Goal: Task Accomplishment & Management: Use online tool/utility

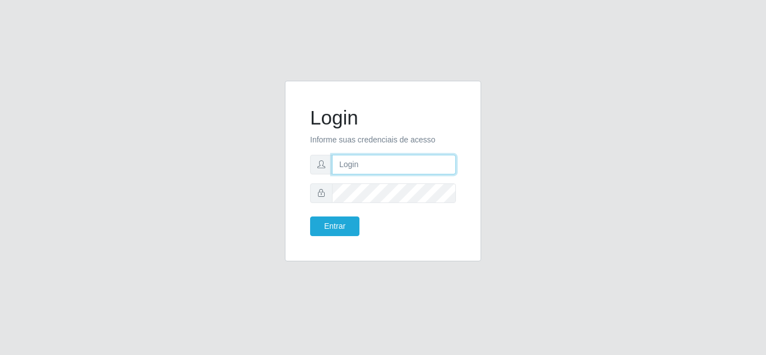
click at [369, 164] on input "text" at bounding box center [394, 165] width 124 height 20
type input "[EMAIL_ADDRESS][DOMAIN_NAME]"
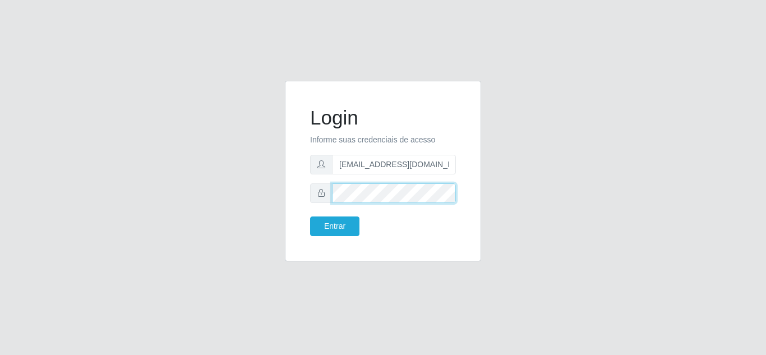
click at [310, 216] on button "Entrar" at bounding box center [334, 226] width 49 height 20
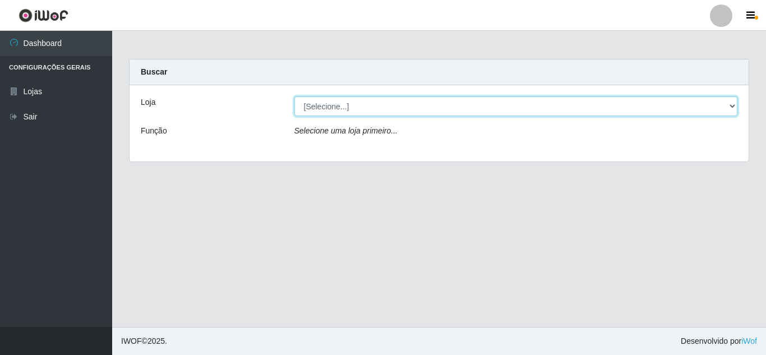
drag, startPoint x: 377, startPoint y: 103, endPoint x: 375, endPoint y: 111, distance: 8.0
click at [377, 103] on select "[Selecione...] [PERSON_NAME] Atacadão - [PERSON_NAME]" at bounding box center [515, 106] width 443 height 20
select select "523"
click at [294, 96] on select "[Selecione...] [PERSON_NAME] Atacadão - [PERSON_NAME]" at bounding box center [515, 106] width 443 height 20
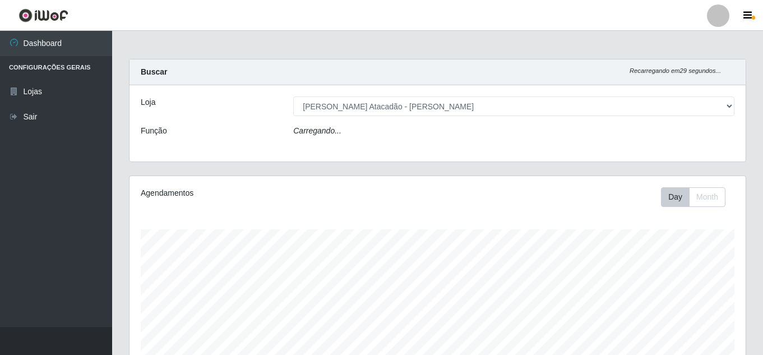
scroll to position [233, 616]
click at [357, 137] on div "Carregando..." at bounding box center [514, 133] width 458 height 16
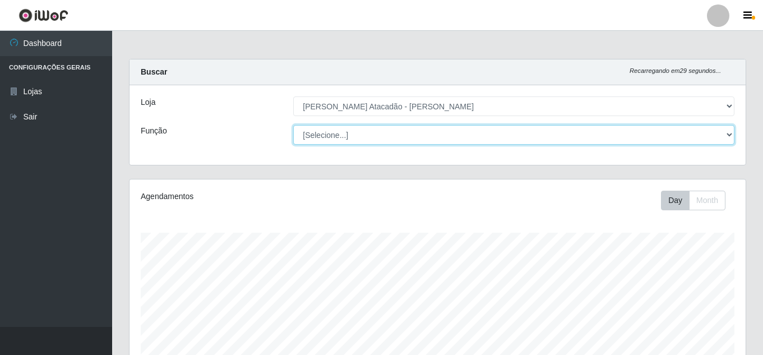
click at [359, 137] on select "[Selecione...] Embalador Embalador + Embalador ++ Repositor Repositor + Reposit…" at bounding box center [513, 135] width 441 height 20
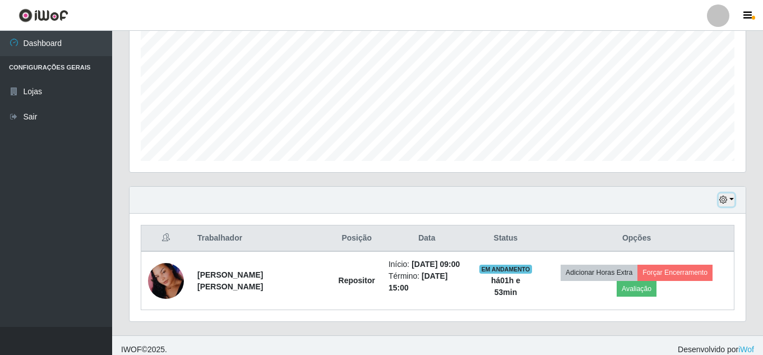
click at [733, 198] on button "button" at bounding box center [727, 199] width 16 height 13
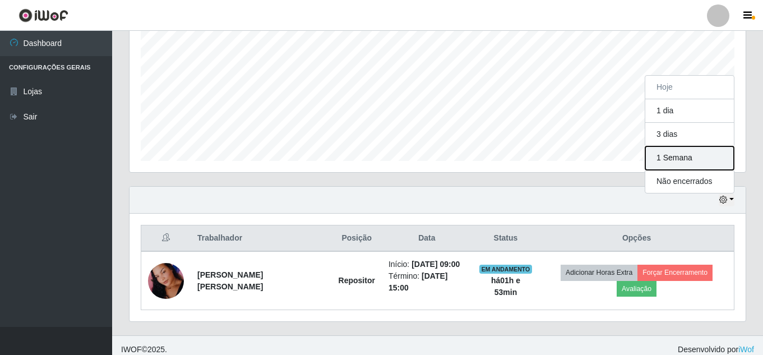
click at [692, 157] on button "1 Semana" at bounding box center [689, 158] width 89 height 24
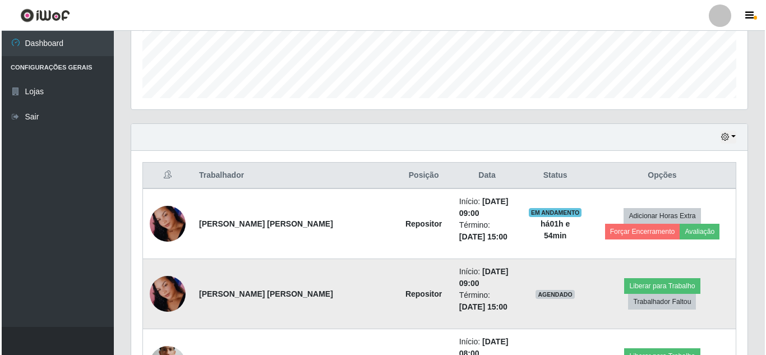
scroll to position [408, 0]
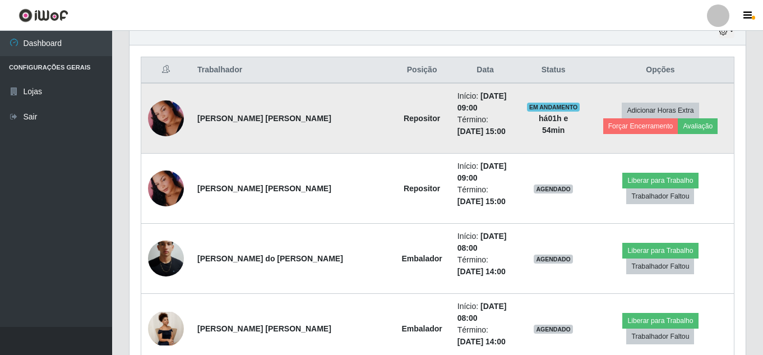
click at [160, 114] on img at bounding box center [166, 119] width 36 height 78
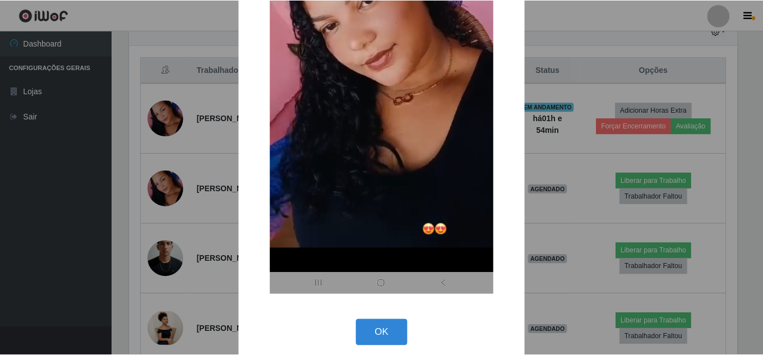
scroll to position [224, 0]
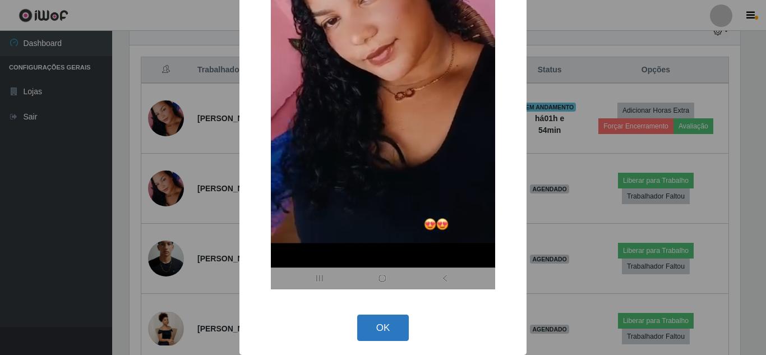
click at [391, 334] on button "OK" at bounding box center [383, 327] width 52 height 26
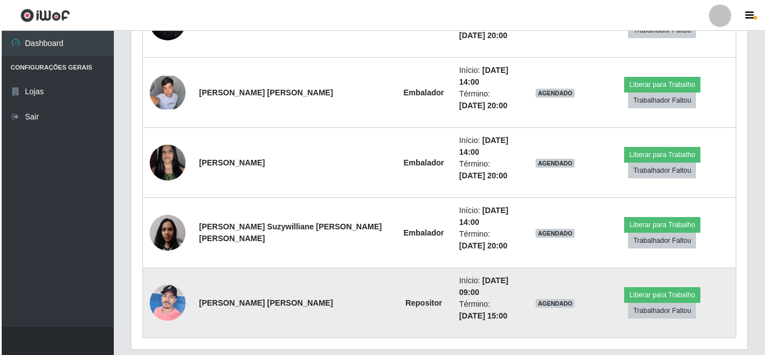
scroll to position [2852, 0]
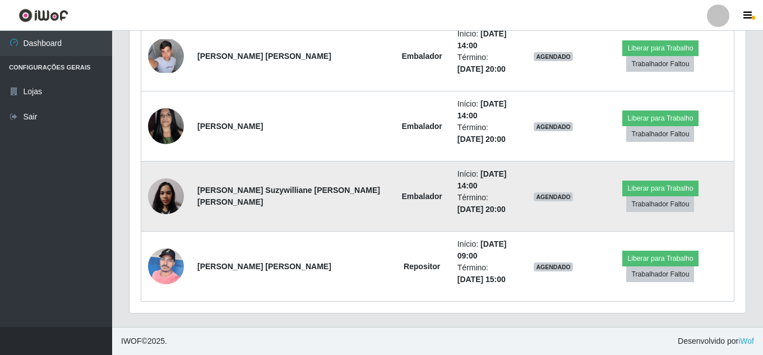
click at [161, 194] on img at bounding box center [166, 197] width 36 height 48
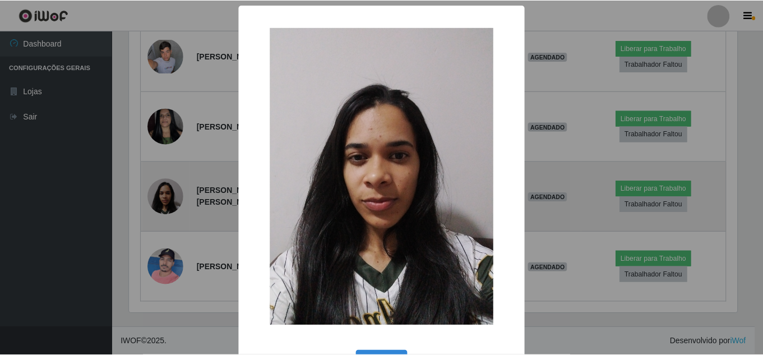
scroll to position [233, 610]
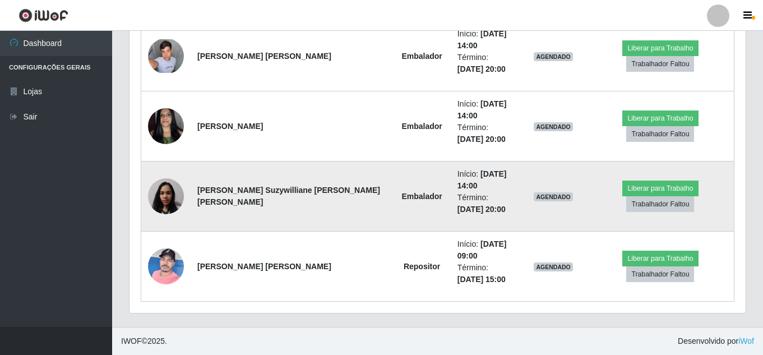
scroll to position [233, 616]
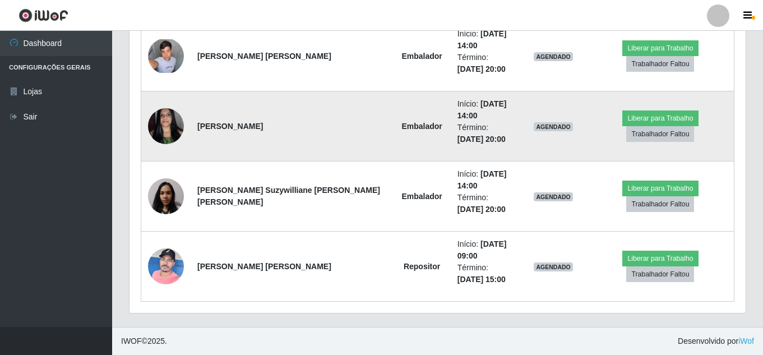
click at [172, 113] on img at bounding box center [166, 126] width 36 height 48
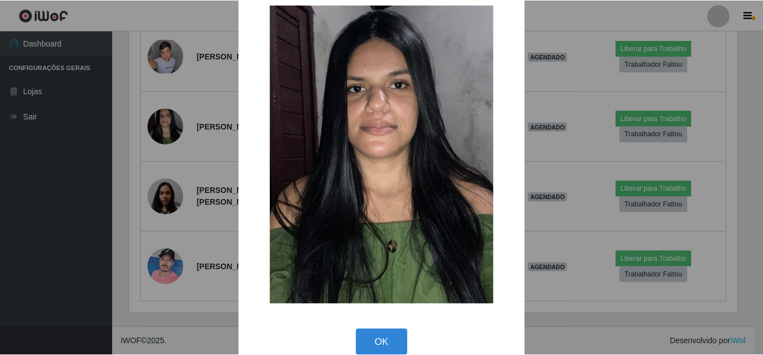
scroll to position [42, 0]
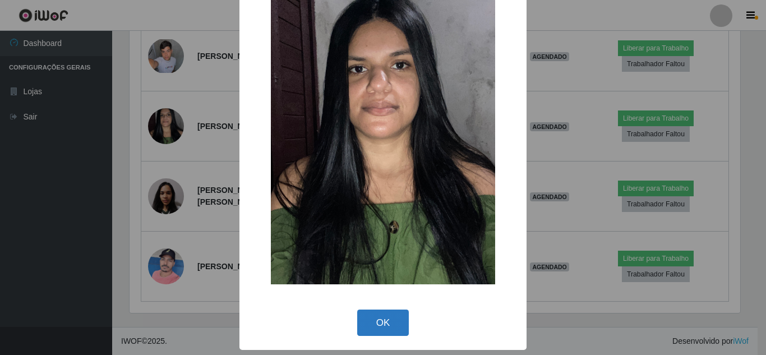
click at [393, 330] on button "OK" at bounding box center [383, 322] width 52 height 26
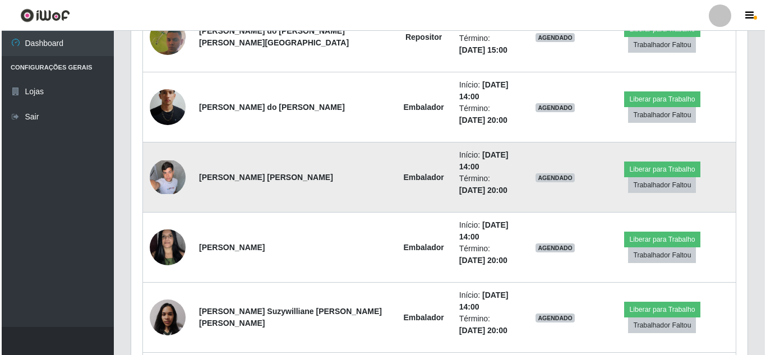
scroll to position [2684, 0]
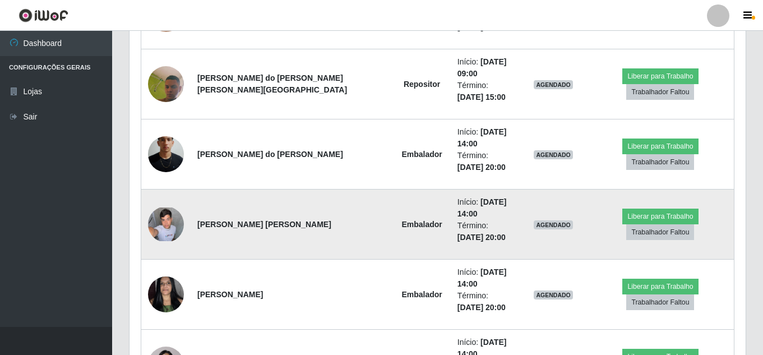
click at [164, 220] on img at bounding box center [166, 224] width 36 height 34
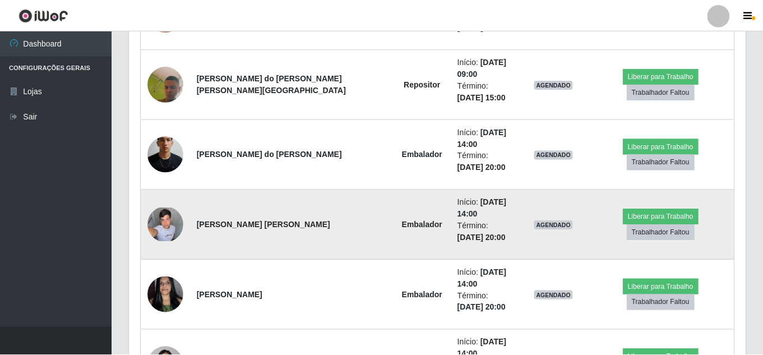
scroll to position [233, 610]
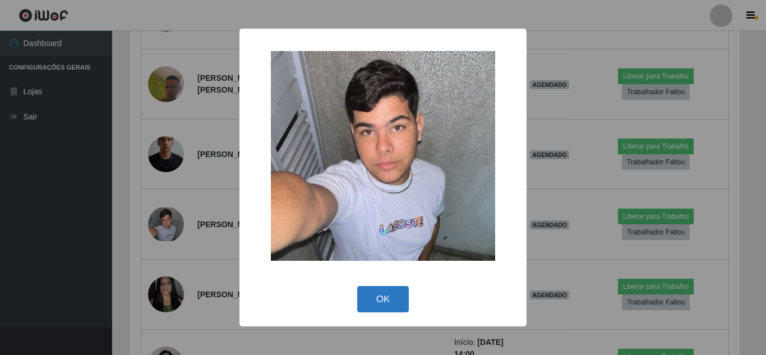
click at [377, 292] on button "OK" at bounding box center [383, 299] width 52 height 26
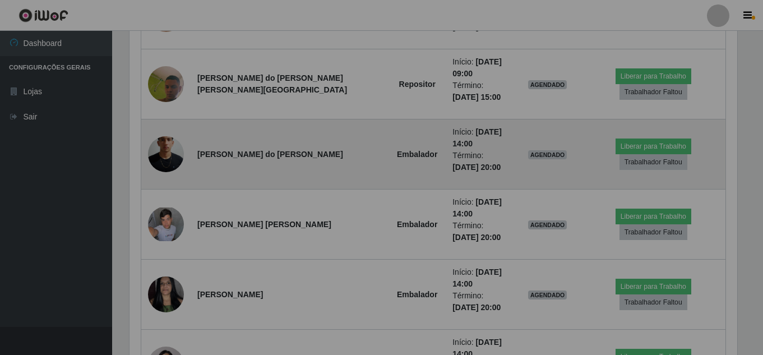
scroll to position [233, 616]
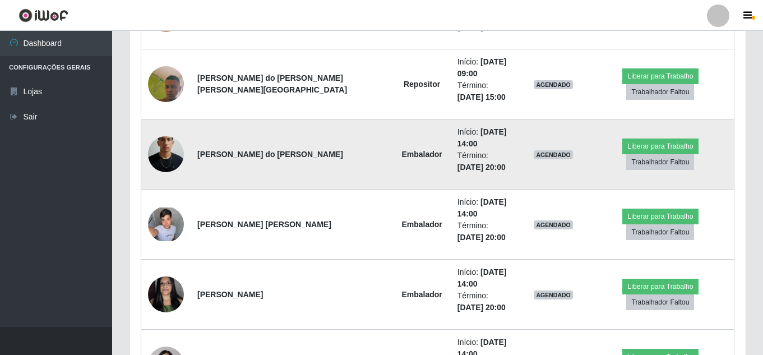
click at [169, 155] on img at bounding box center [166, 154] width 36 height 80
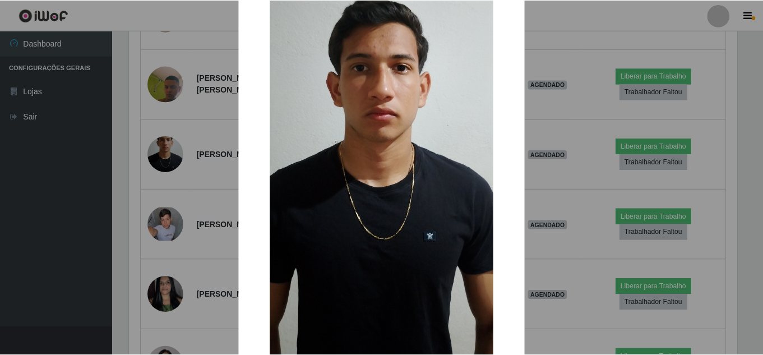
scroll to position [242, 0]
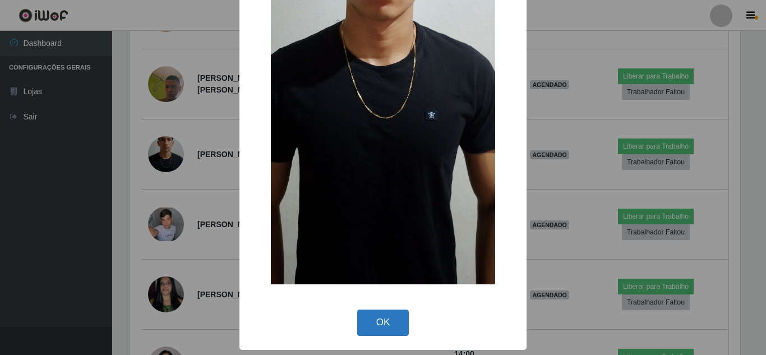
click at [375, 314] on button "OK" at bounding box center [383, 322] width 52 height 26
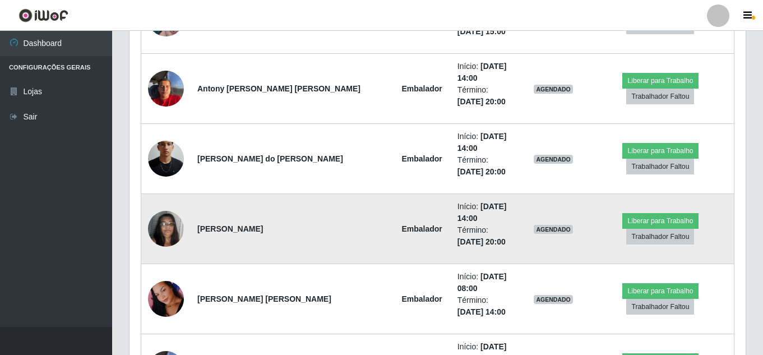
scroll to position [2124, 0]
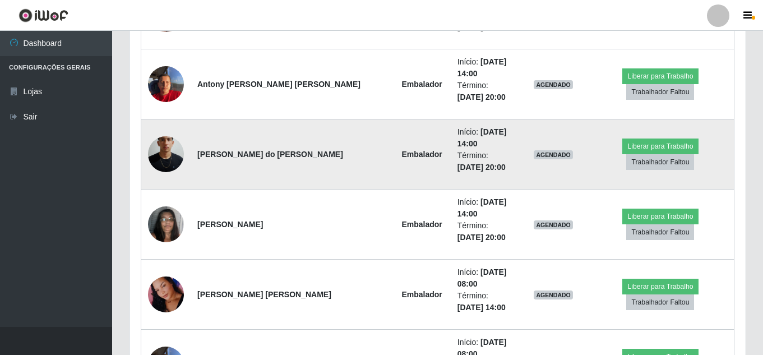
click at [166, 146] on img at bounding box center [166, 154] width 36 height 80
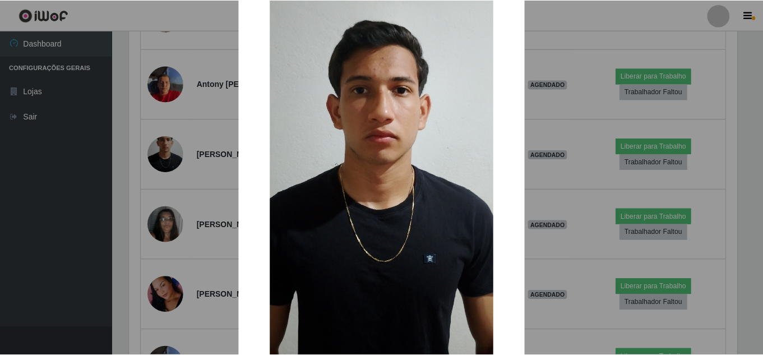
scroll to position [242, 0]
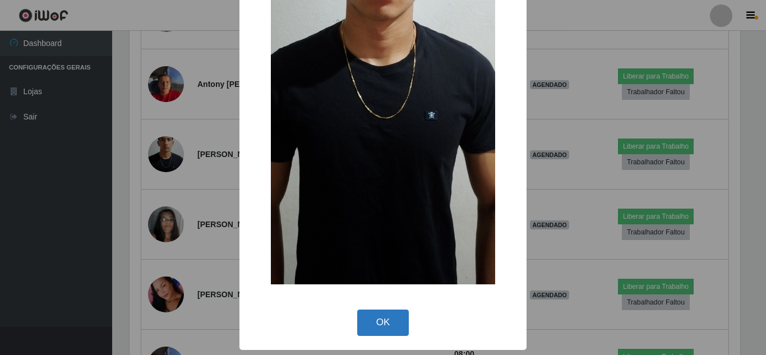
click at [393, 314] on button "OK" at bounding box center [383, 322] width 52 height 26
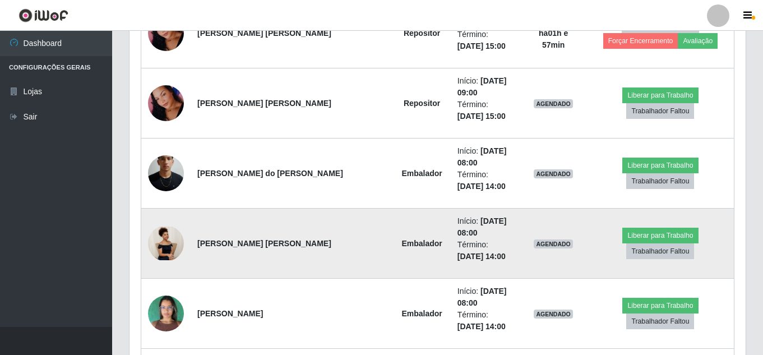
scroll to position [498, 0]
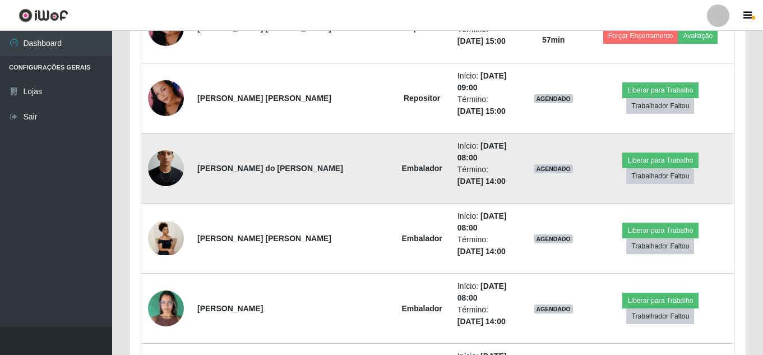
click at [172, 171] on img at bounding box center [166, 168] width 36 height 80
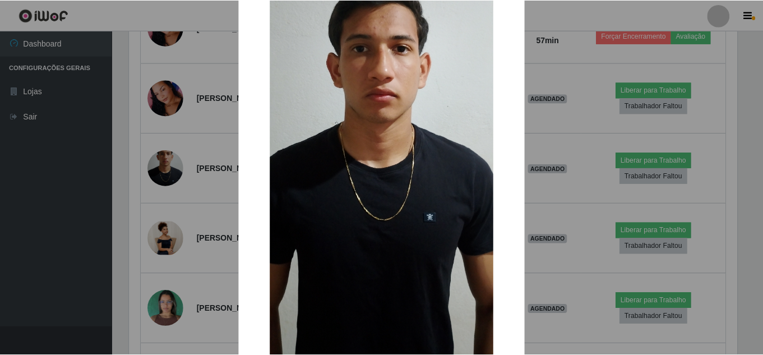
scroll to position [242, 0]
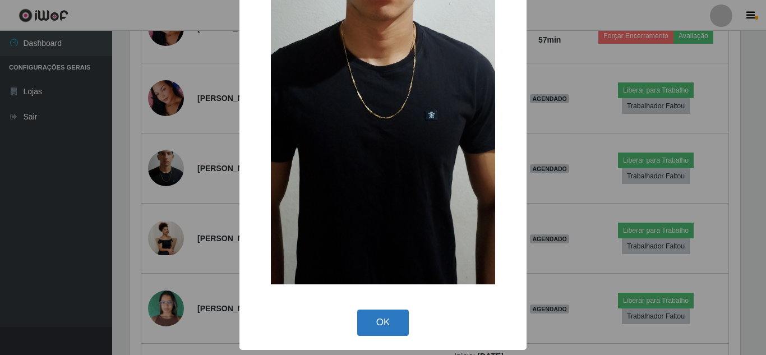
click at [391, 313] on button "OK" at bounding box center [383, 322] width 52 height 26
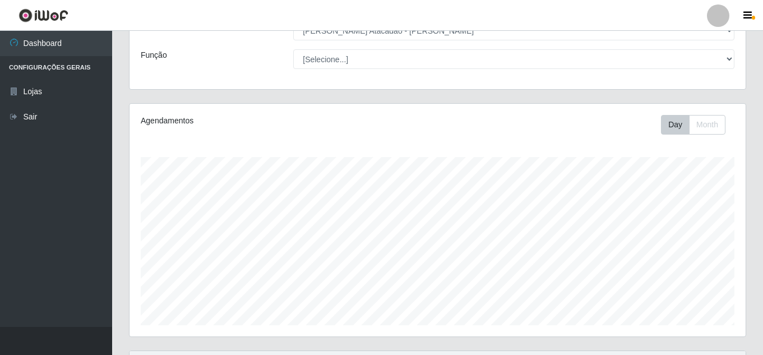
scroll to position [0, 0]
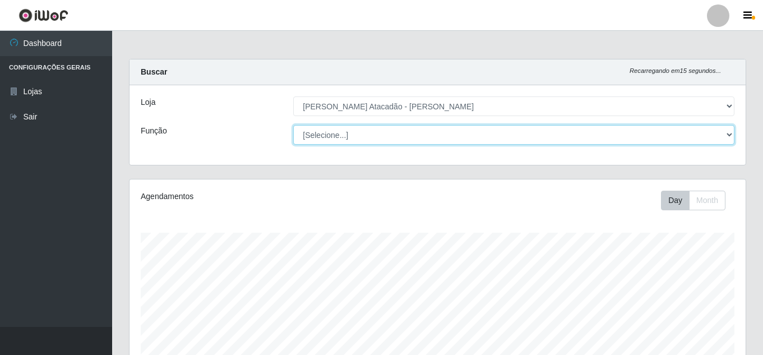
click at [488, 141] on select "[Selecione...] Embalador Embalador + Embalador ++ Repositor Repositor + Reposit…" at bounding box center [513, 135] width 441 height 20
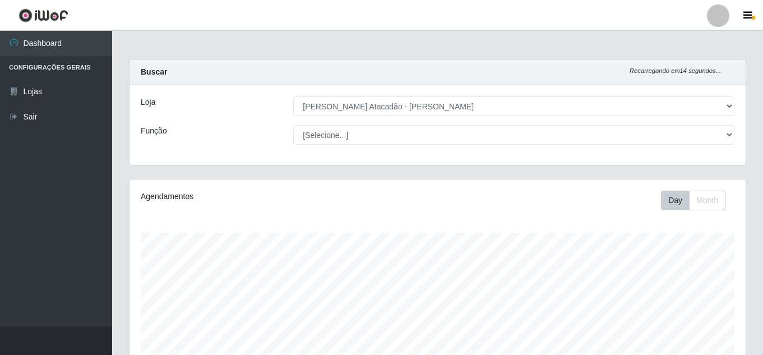
click at [263, 131] on div "Função" at bounding box center [208, 135] width 152 height 20
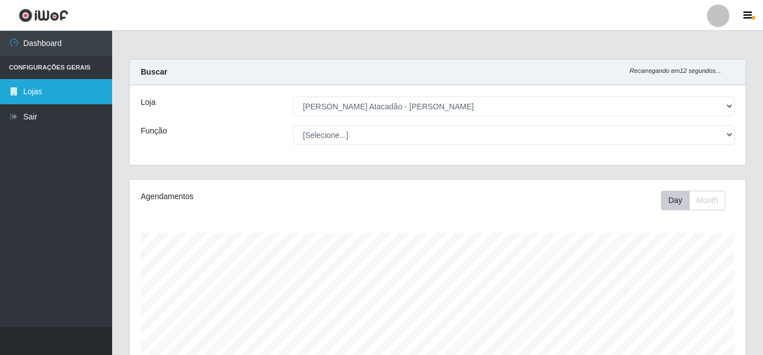
click at [51, 91] on link "Lojas" at bounding box center [56, 91] width 112 height 25
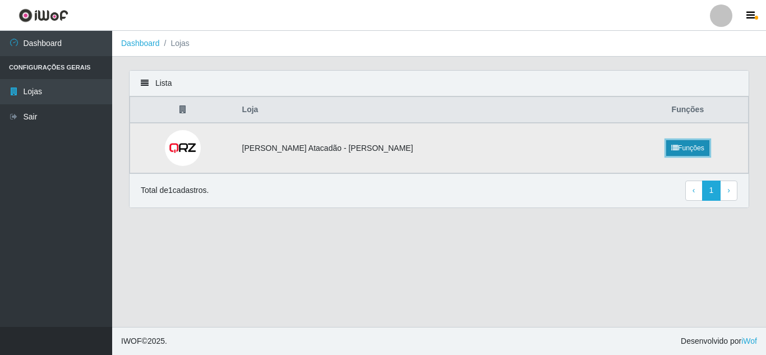
click at [687, 152] on link "Funções" at bounding box center [687, 148] width 43 height 16
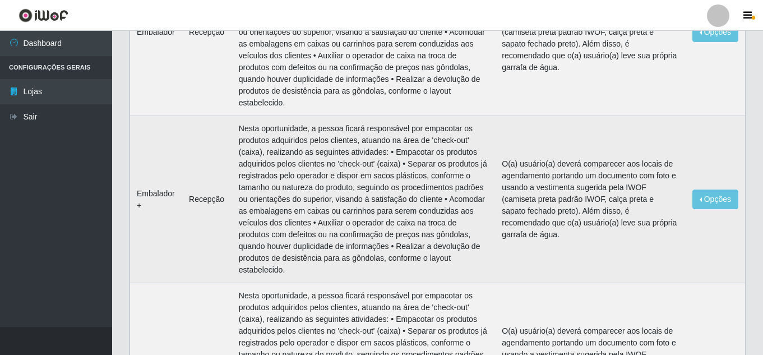
scroll to position [224, 0]
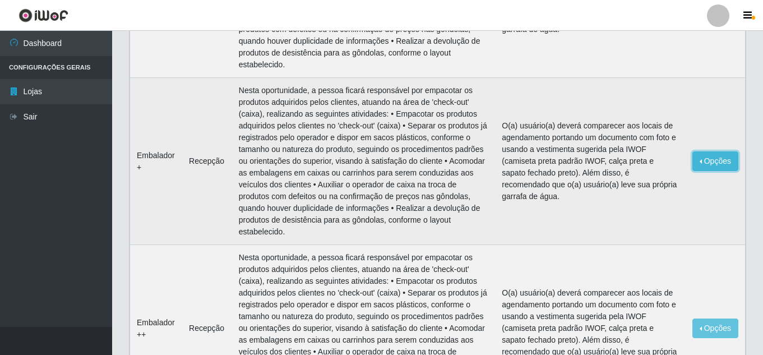
click at [718, 151] on button "Opções" at bounding box center [715, 161] width 46 height 20
click at [495, 172] on td "Nesta oportunidade, a pessoa ficará responsável por empacotar os produtos adqui…" at bounding box center [363, 161] width 263 height 167
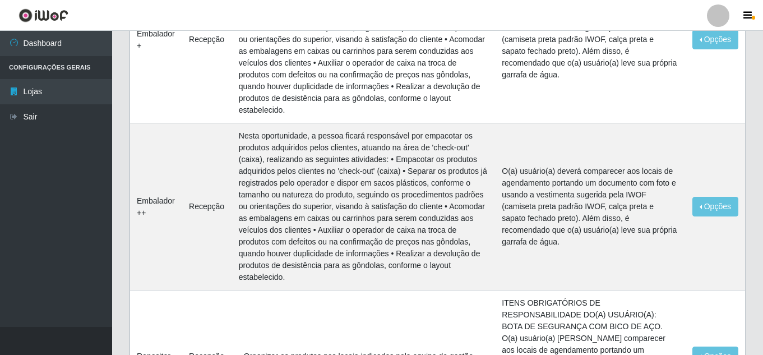
scroll to position [0, 0]
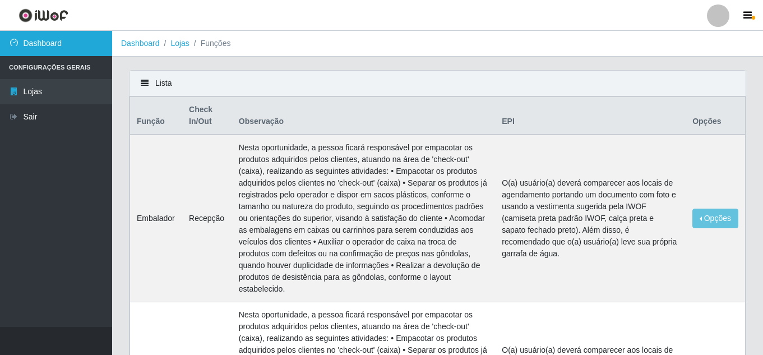
click at [96, 49] on link "Dashboard" at bounding box center [56, 43] width 112 height 25
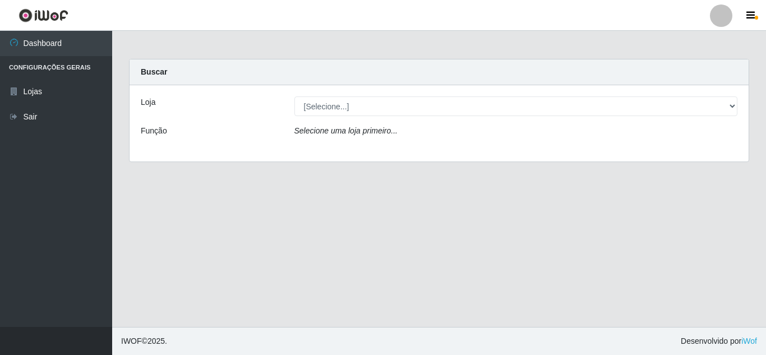
click at [379, 123] on div "Loja [Selecione...] [PERSON_NAME] Atacadão - [PERSON_NAME] Função Selecione [PE…" at bounding box center [438, 123] width 619 height 76
click at [383, 132] on icon "Selecione uma loja primeiro..." at bounding box center [345, 130] width 103 height 9
click at [617, 118] on div "Loja [Selecione...] [PERSON_NAME] Atacadão - [PERSON_NAME] Função Selecione [PE…" at bounding box center [438, 123] width 619 height 76
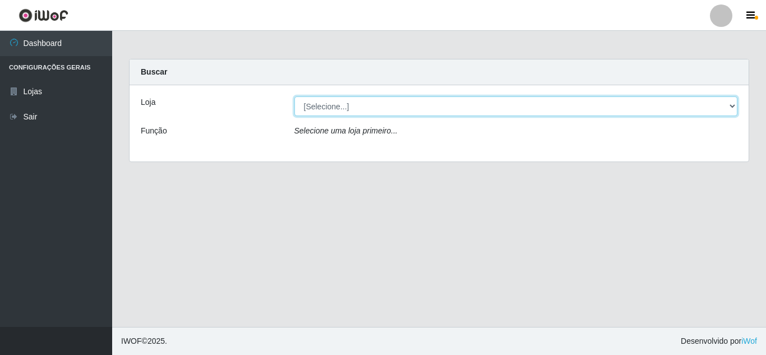
click at [591, 105] on select "[Selecione...] [PERSON_NAME] Atacadão - [PERSON_NAME]" at bounding box center [515, 106] width 443 height 20
select select "523"
click at [294, 96] on select "[Selecione...] [PERSON_NAME] Atacadão - [PERSON_NAME]" at bounding box center [515, 106] width 443 height 20
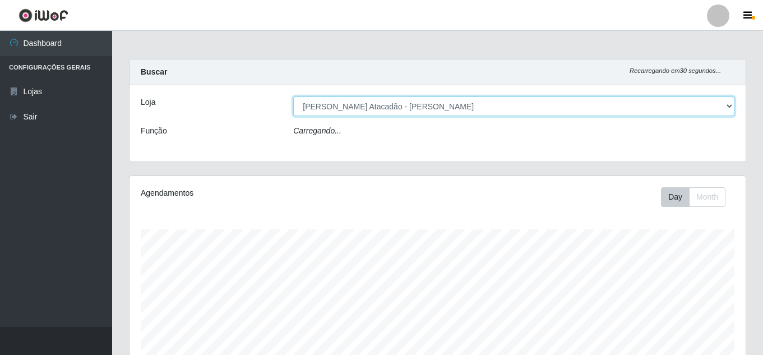
scroll to position [233, 616]
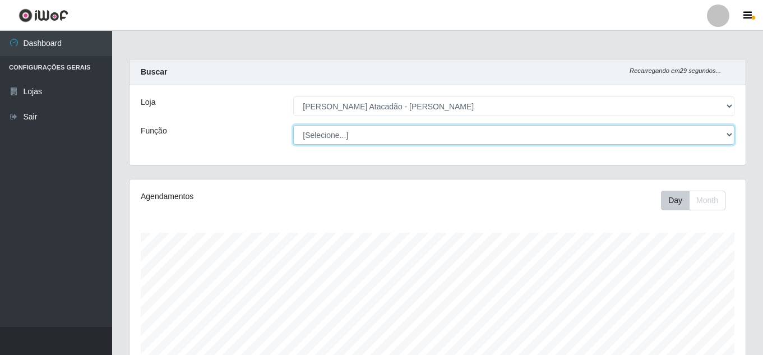
click at [372, 133] on select "[Selecione...] Embalador Embalador + Embalador ++ Repositor Repositor + Reposit…" at bounding box center [513, 135] width 441 height 20
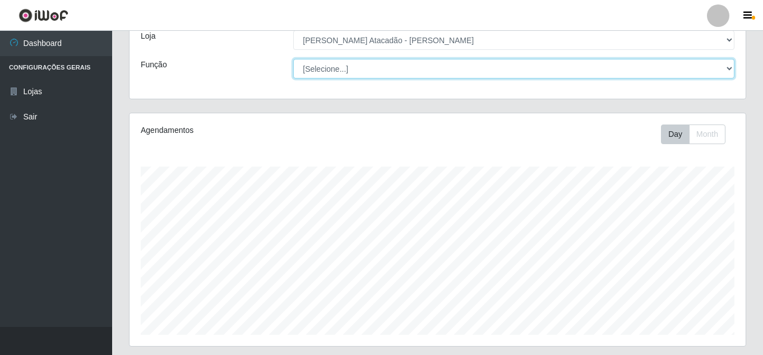
scroll to position [240, 0]
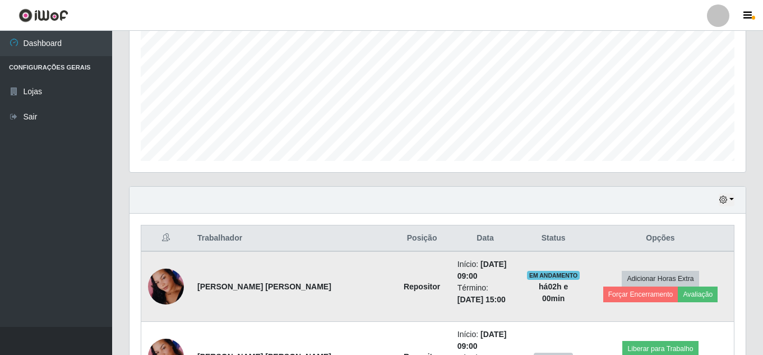
click at [281, 273] on td "[PERSON_NAME] [PERSON_NAME]" at bounding box center [292, 286] width 202 height 71
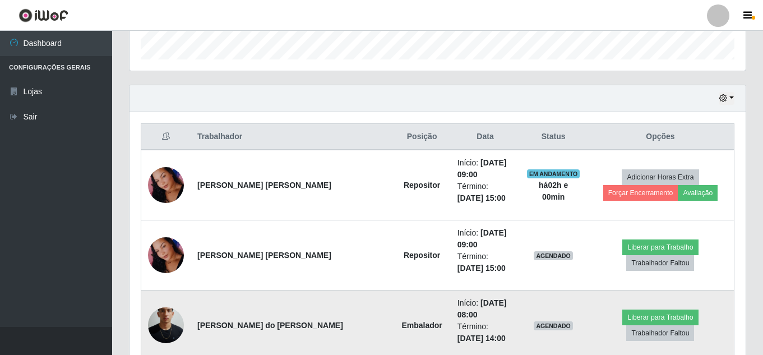
scroll to position [184, 0]
